Goal: Transaction & Acquisition: Subscribe to service/newsletter

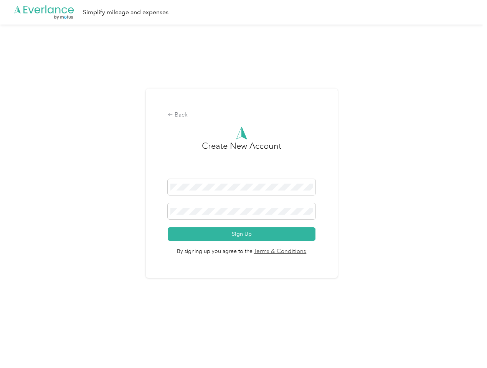
click at [243, 174] on h3 "Create New Account" at bounding box center [241, 160] width 79 height 40
click at [243, 12] on div ".cls-1 { fill: #00adee; } .cls-2 { fill: #fff; } .cls-3 { fill: #707372; } .cls…" at bounding box center [241, 12] width 483 height 25
click at [243, 115] on div "Back" at bounding box center [242, 114] width 148 height 9
click at [243, 234] on button "Sign Up" at bounding box center [242, 233] width 148 height 13
